Goal: Information Seeking & Learning: Stay updated

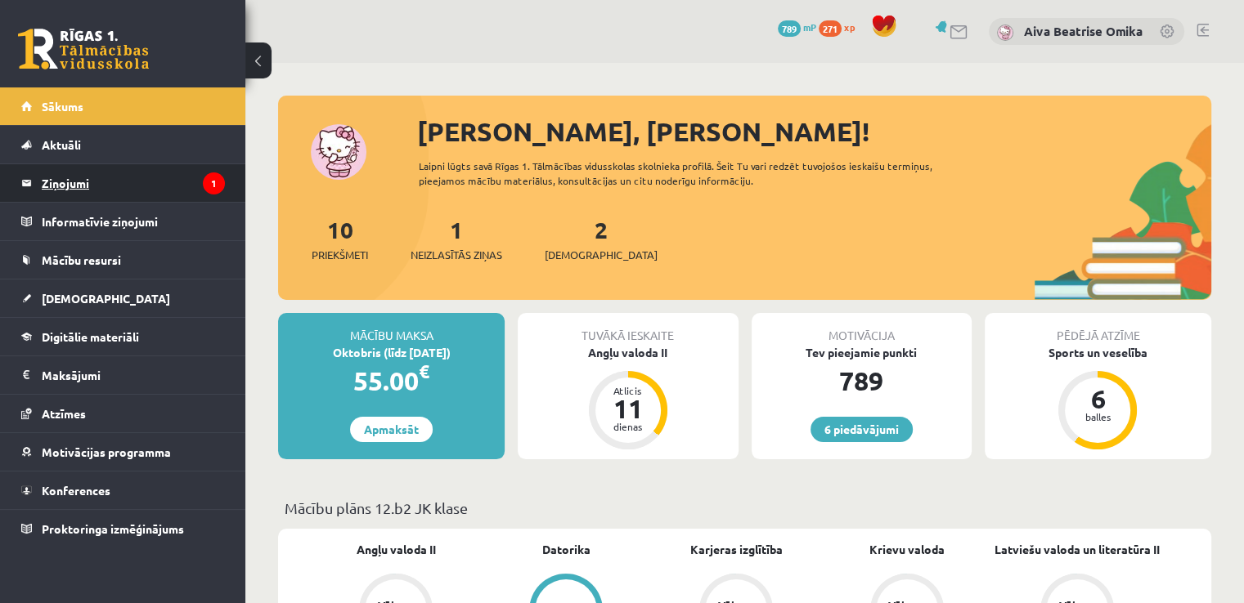
click at [143, 199] on legend "Ziņojumi 1" at bounding box center [133, 183] width 183 height 38
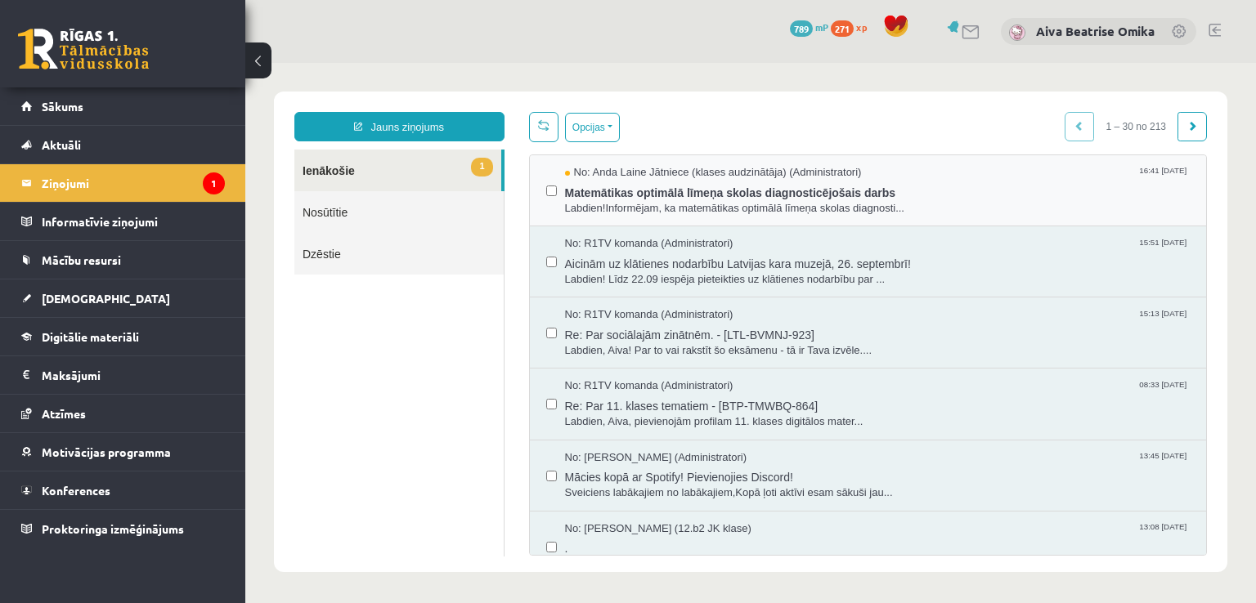
click at [1031, 218] on div "No: Anda Laine Jātniece (klases audzinātāja) (Administratori) 16:41 19/09/2025 …" at bounding box center [868, 190] width 677 height 71
click at [1026, 204] on span "Labdien!Informējam, ka matemātikas optimālā līmeņa skolas diagnosti..." at bounding box center [878, 209] width 626 height 16
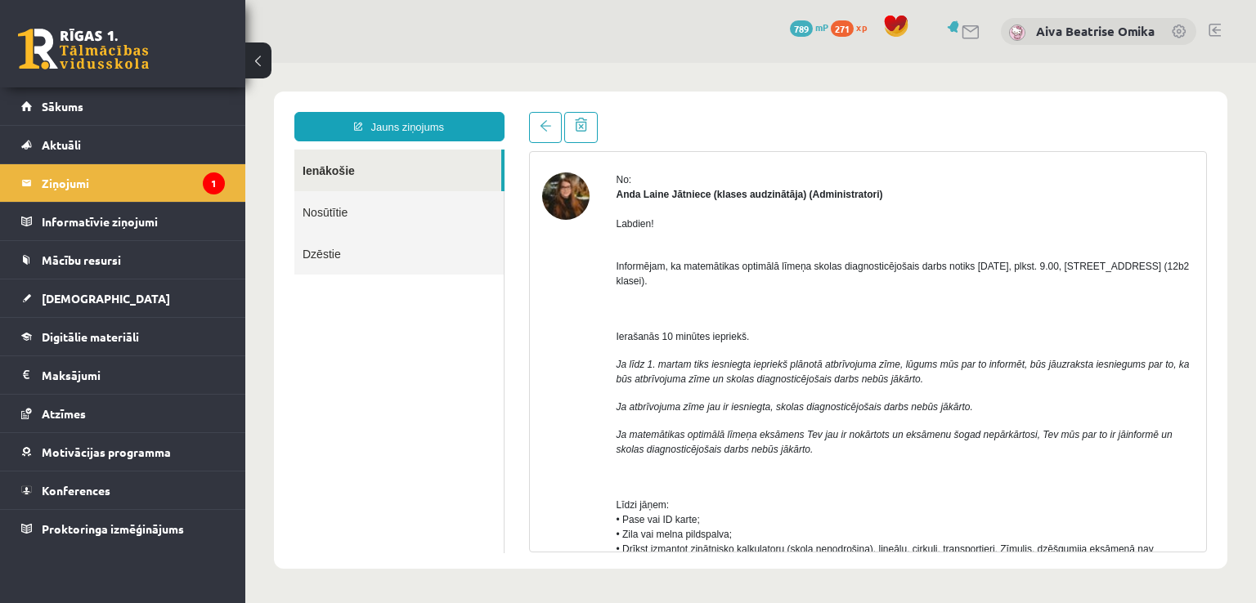
scroll to position [82, 0]
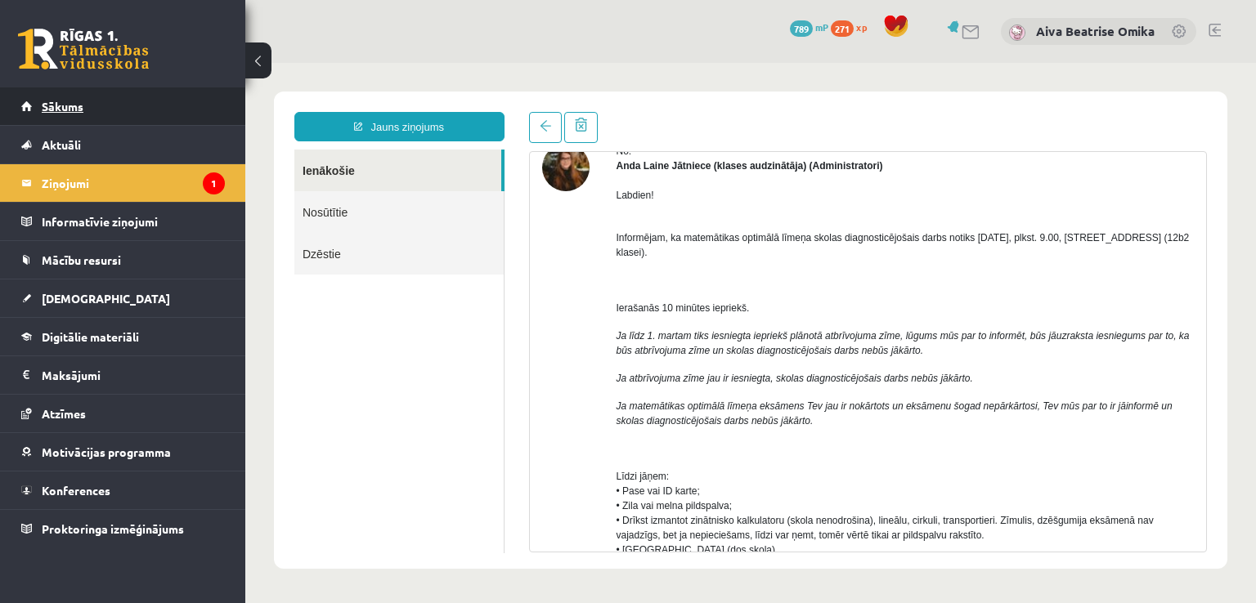
click at [131, 114] on link "Sākums" at bounding box center [123, 106] width 204 height 38
